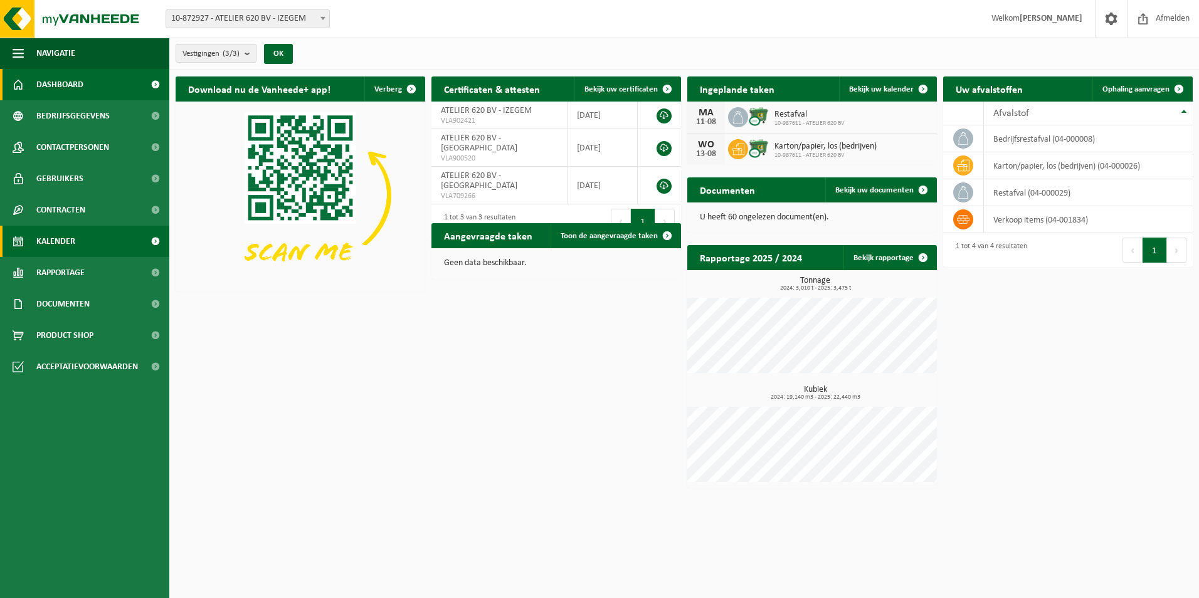
click at [92, 238] on link "Kalender" at bounding box center [84, 241] width 169 height 31
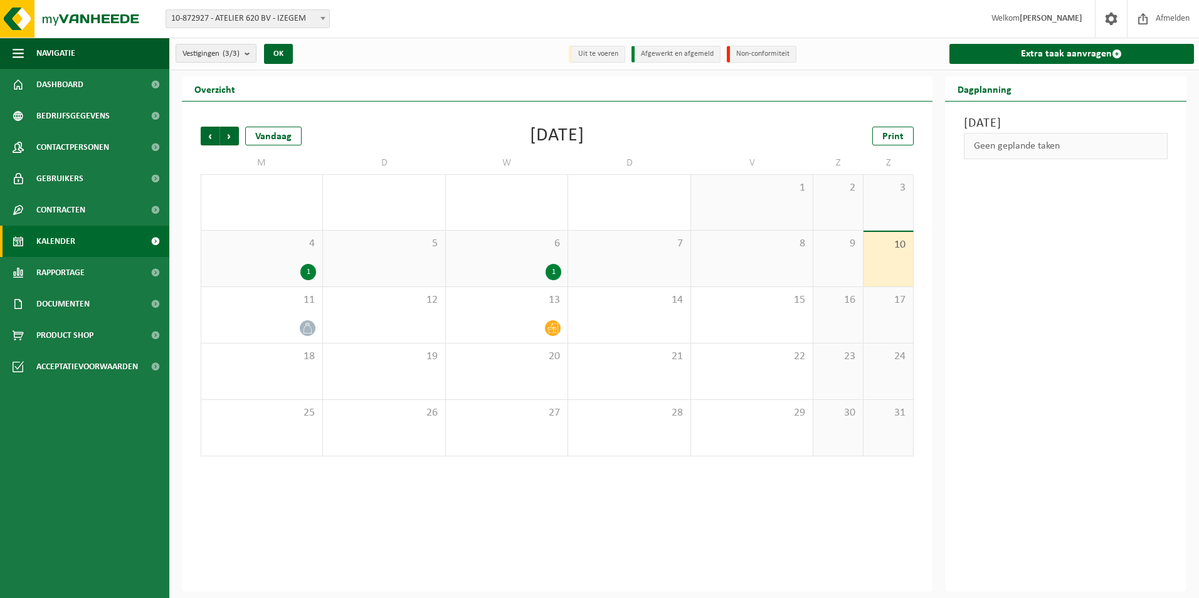
click at [522, 237] on span "6" at bounding box center [506, 244] width 109 height 14
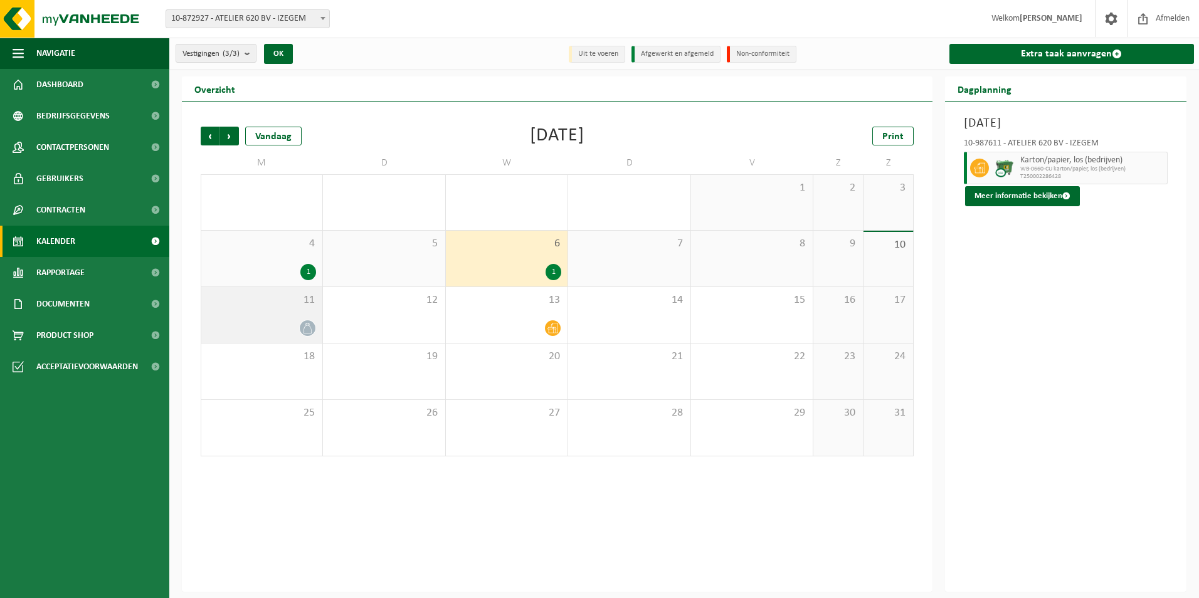
click at [305, 302] on span "11" at bounding box center [261, 300] width 108 height 14
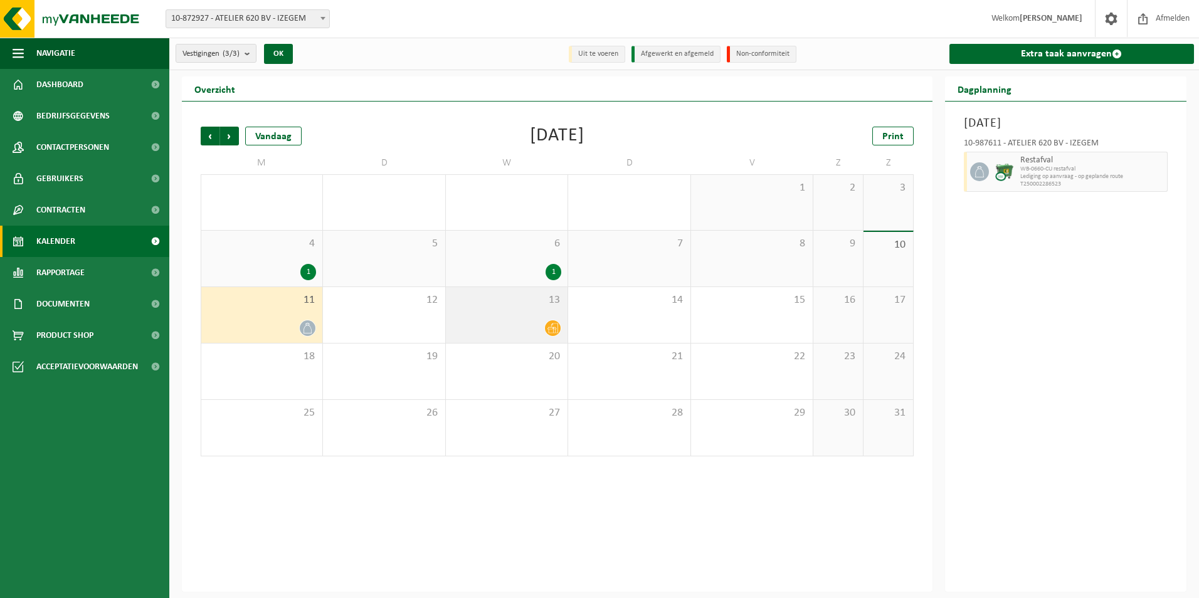
click at [517, 322] on div at bounding box center [506, 328] width 109 height 17
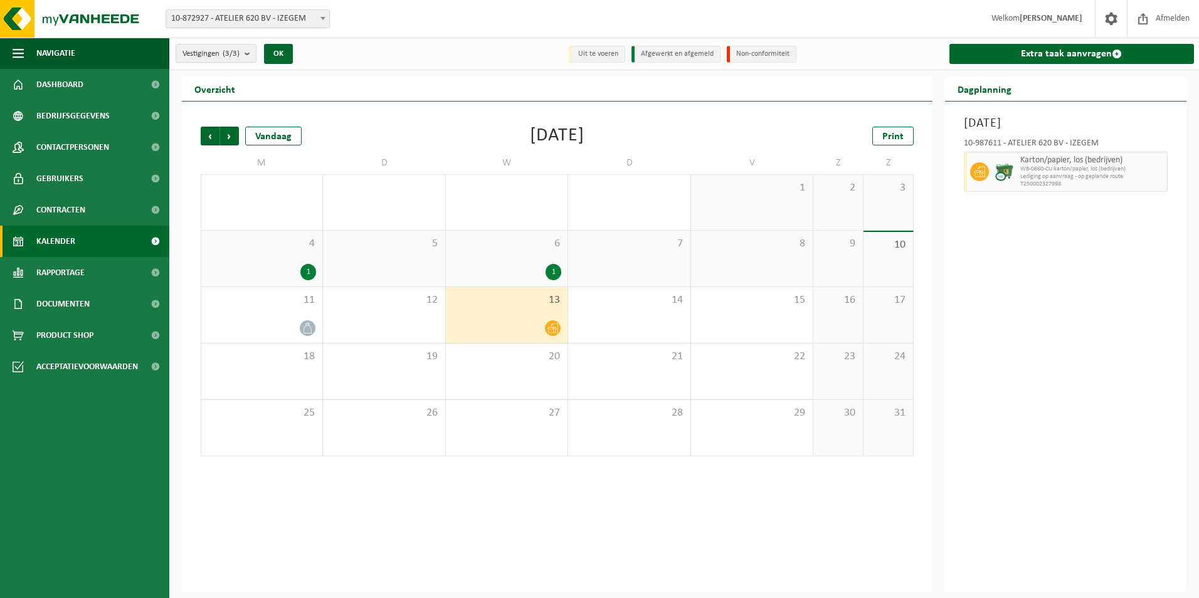
click at [518, 233] on div "6 1" at bounding box center [507, 259] width 122 height 56
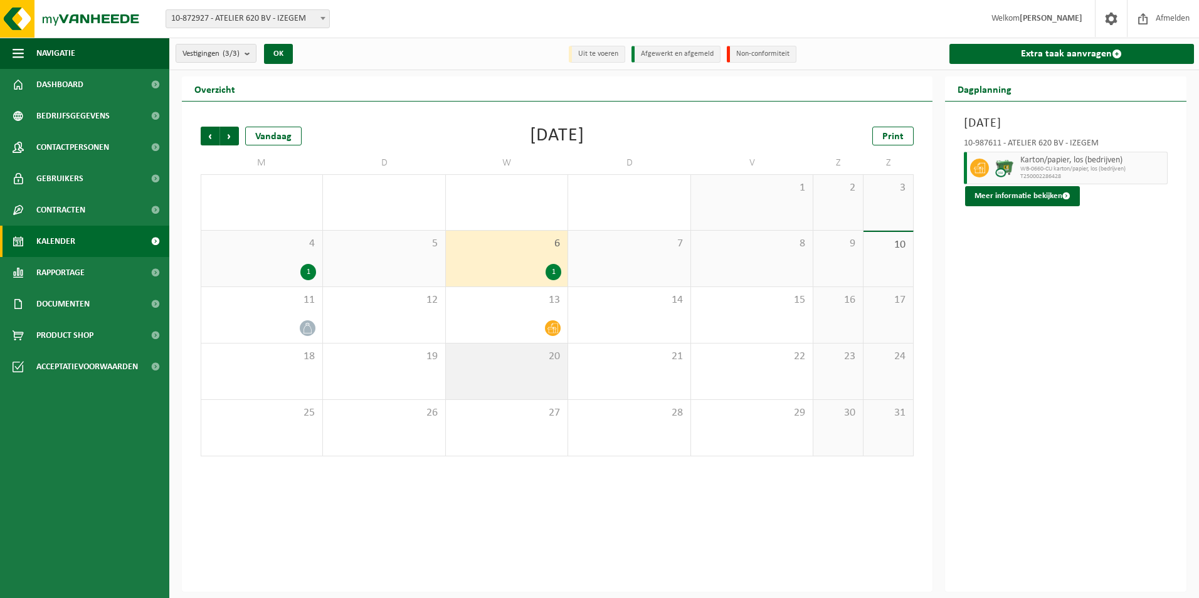
click at [532, 344] on div "20" at bounding box center [507, 372] width 122 height 56
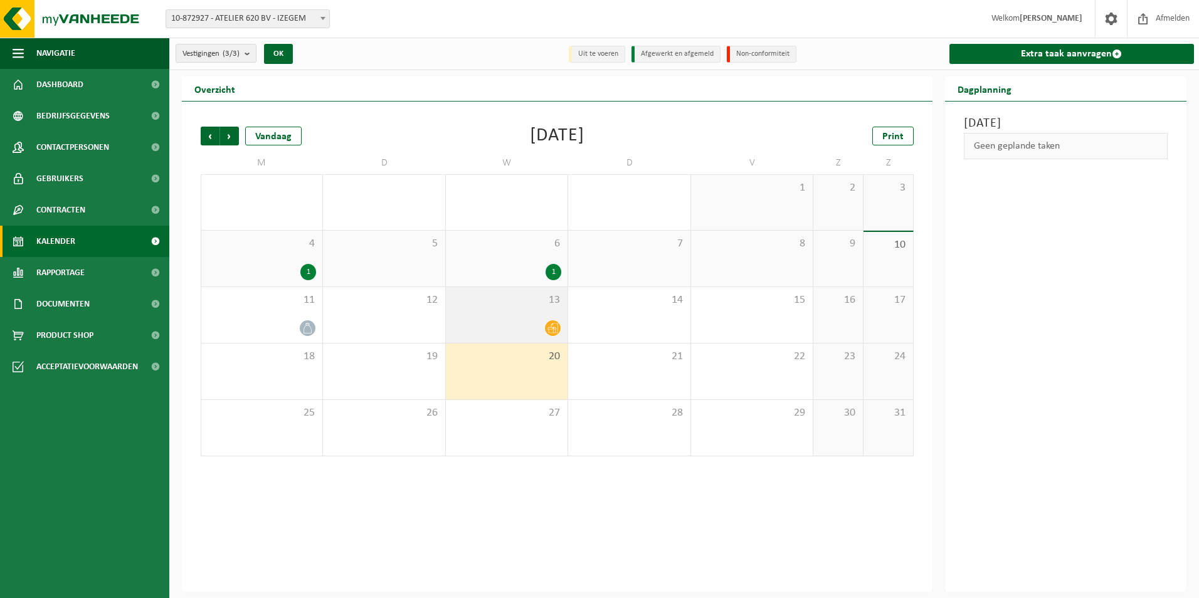
click at [534, 320] on div at bounding box center [506, 328] width 109 height 17
